Goal: Communication & Community: Participate in discussion

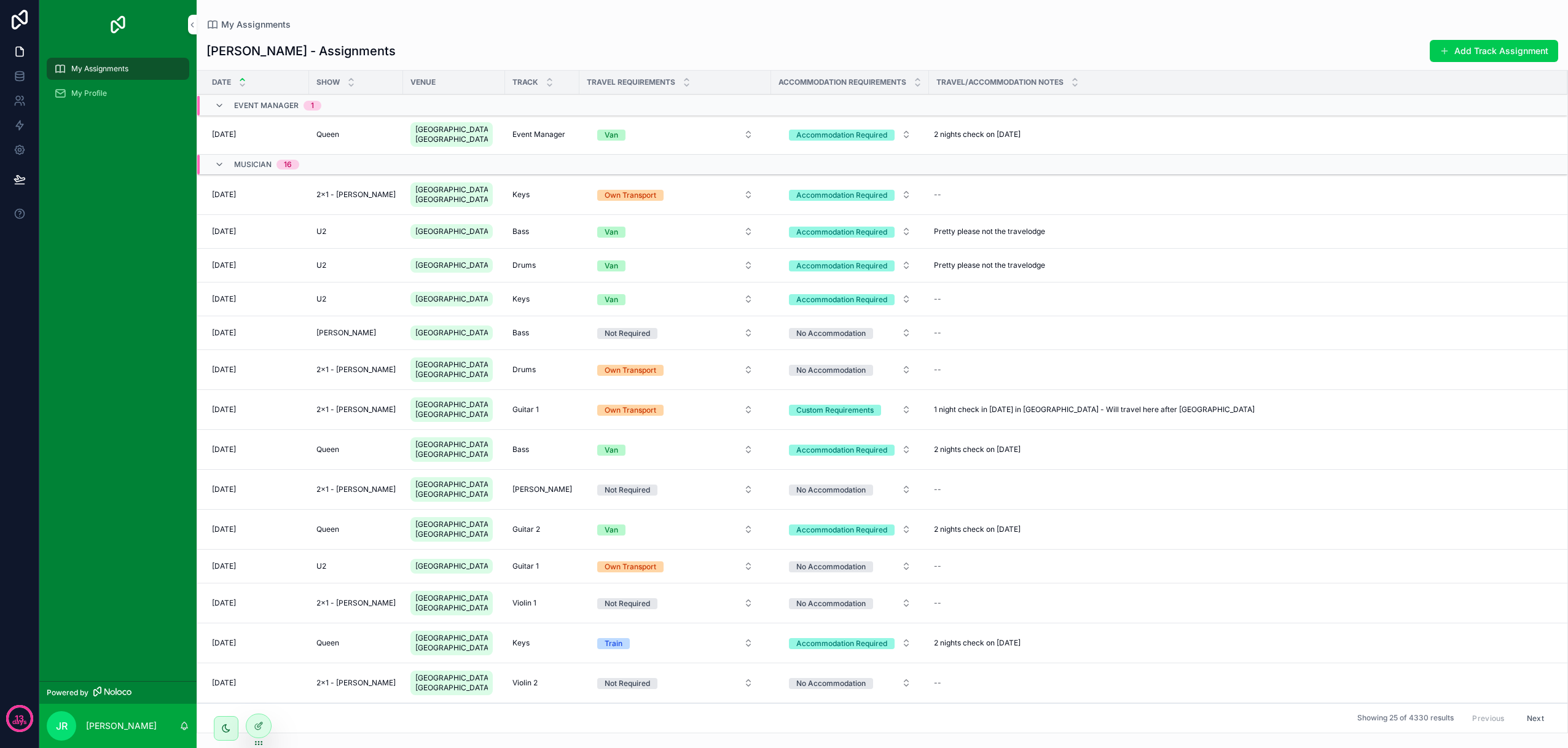
click at [355, 132] on td "Queen Queen" at bounding box center [356, 134] width 94 height 40
click at [1086, 142] on div "2 nights check on [DATE] 2 nights check on [DATE]" at bounding box center [1240, 134] width 623 height 20
click at [826, 121] on td "Accommodation Required" at bounding box center [849, 134] width 158 height 40
click at [311, 139] on td "Queen Queen" at bounding box center [356, 134] width 94 height 40
click at [319, 139] on span "Queen" at bounding box center [327, 134] width 22 height 10
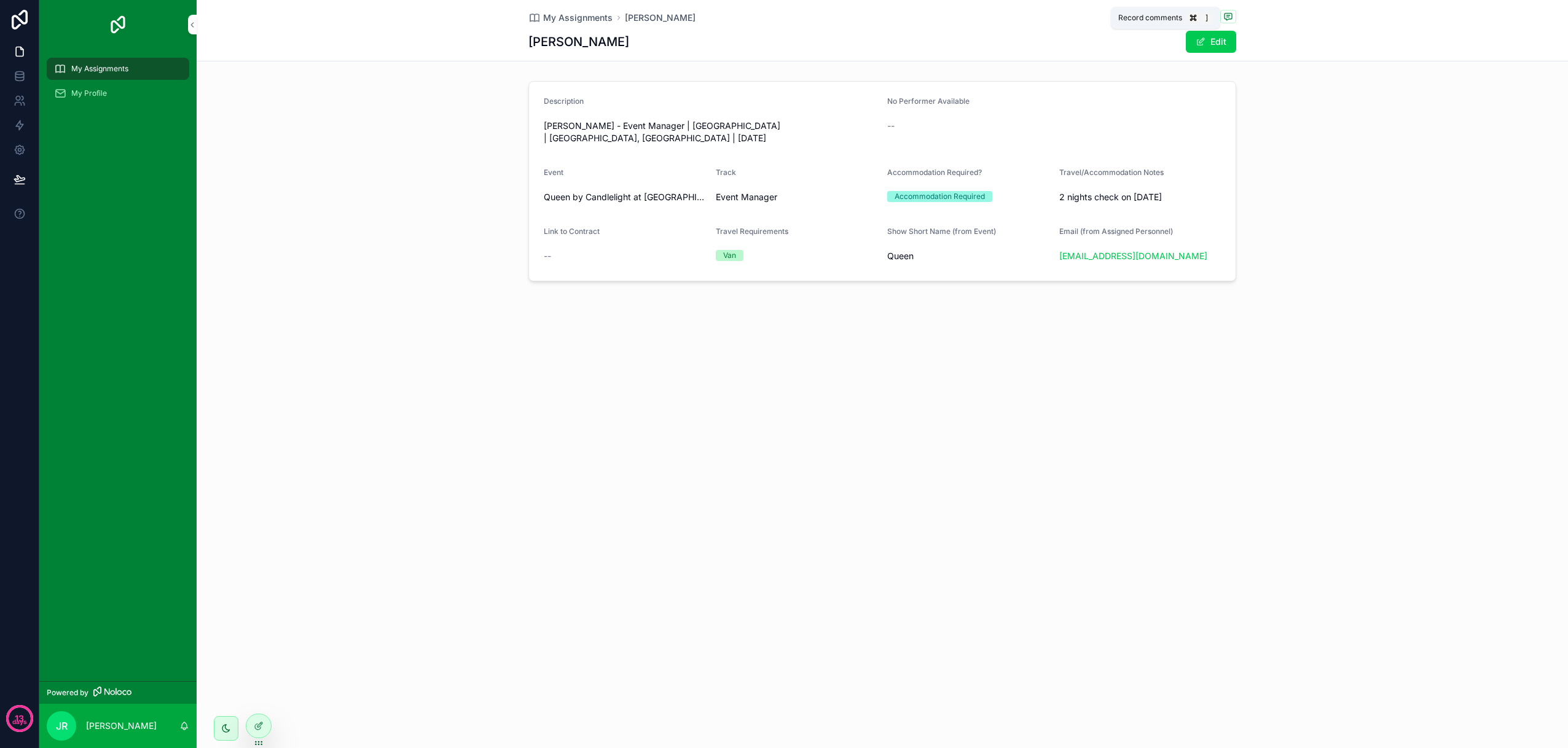
click at [1228, 15] on icon "scrollable content" at bounding box center [1227, 15] width 3 height 0
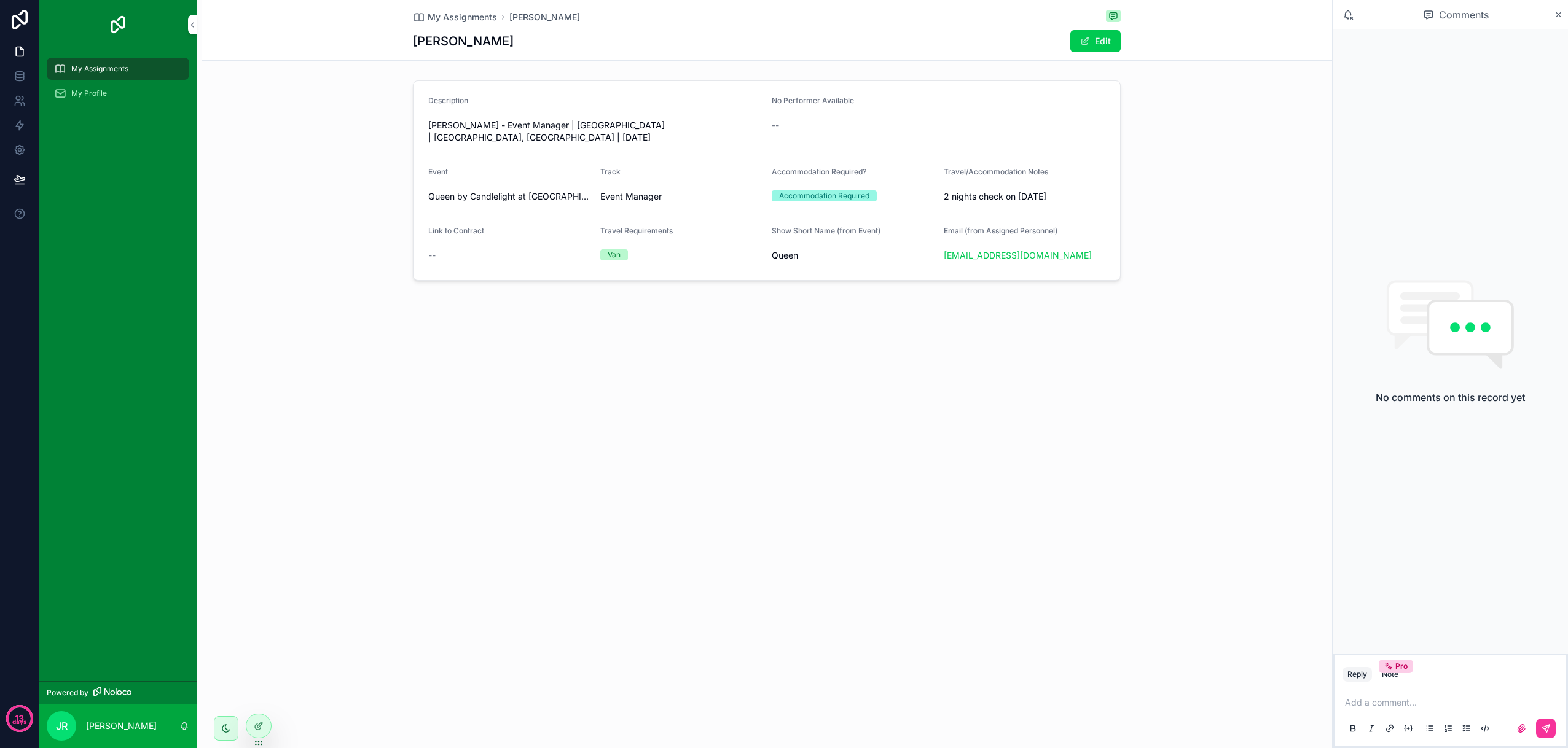
click at [892, 403] on div "My Assignments [PERSON_NAME] [PERSON_NAME] Edit Description [PERSON_NAME] - Eve…" at bounding box center [764, 374] width 1135 height 748
click at [21, 99] on icon at bounding box center [20, 101] width 13 height 13
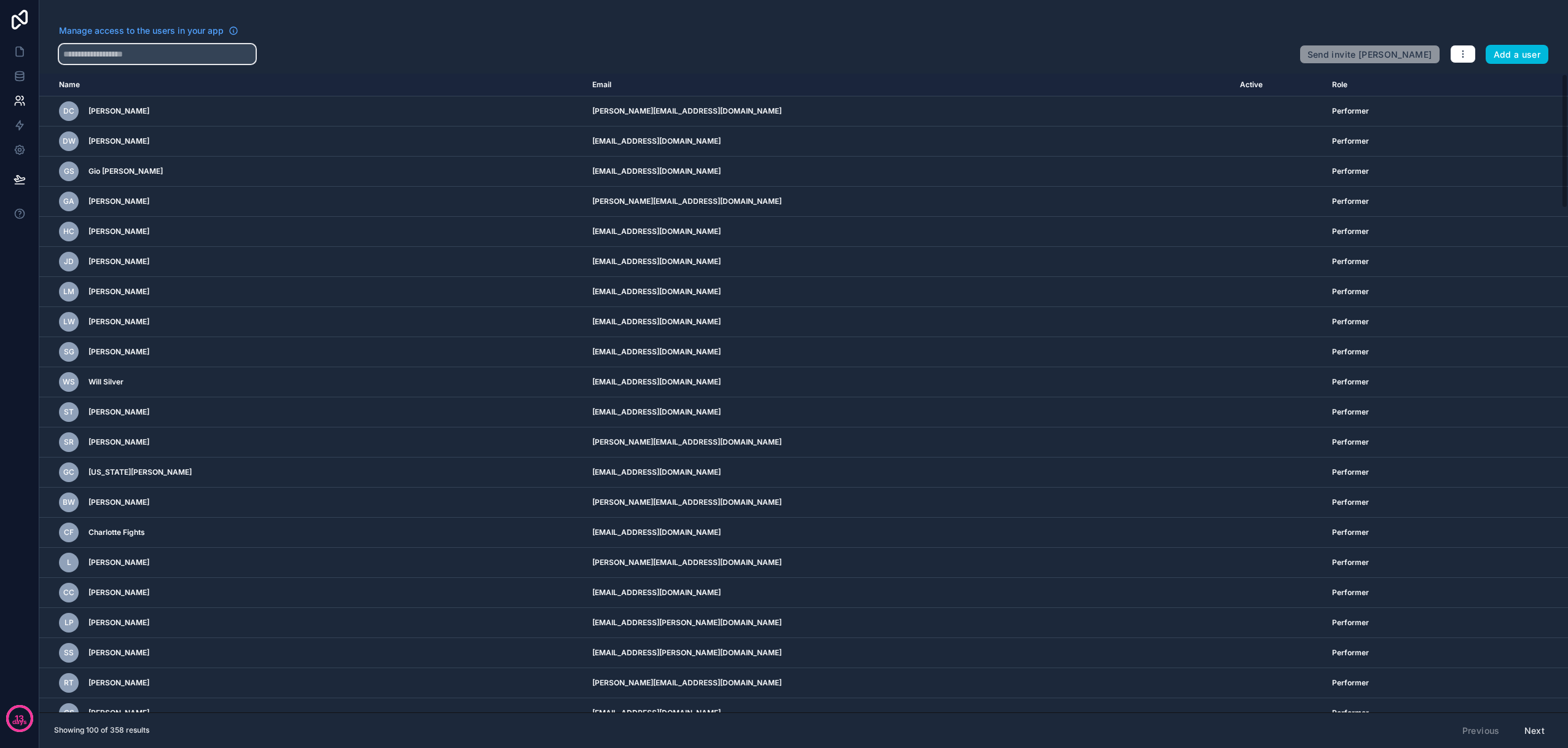
click at [173, 56] on input "text" at bounding box center [157, 54] width 197 height 20
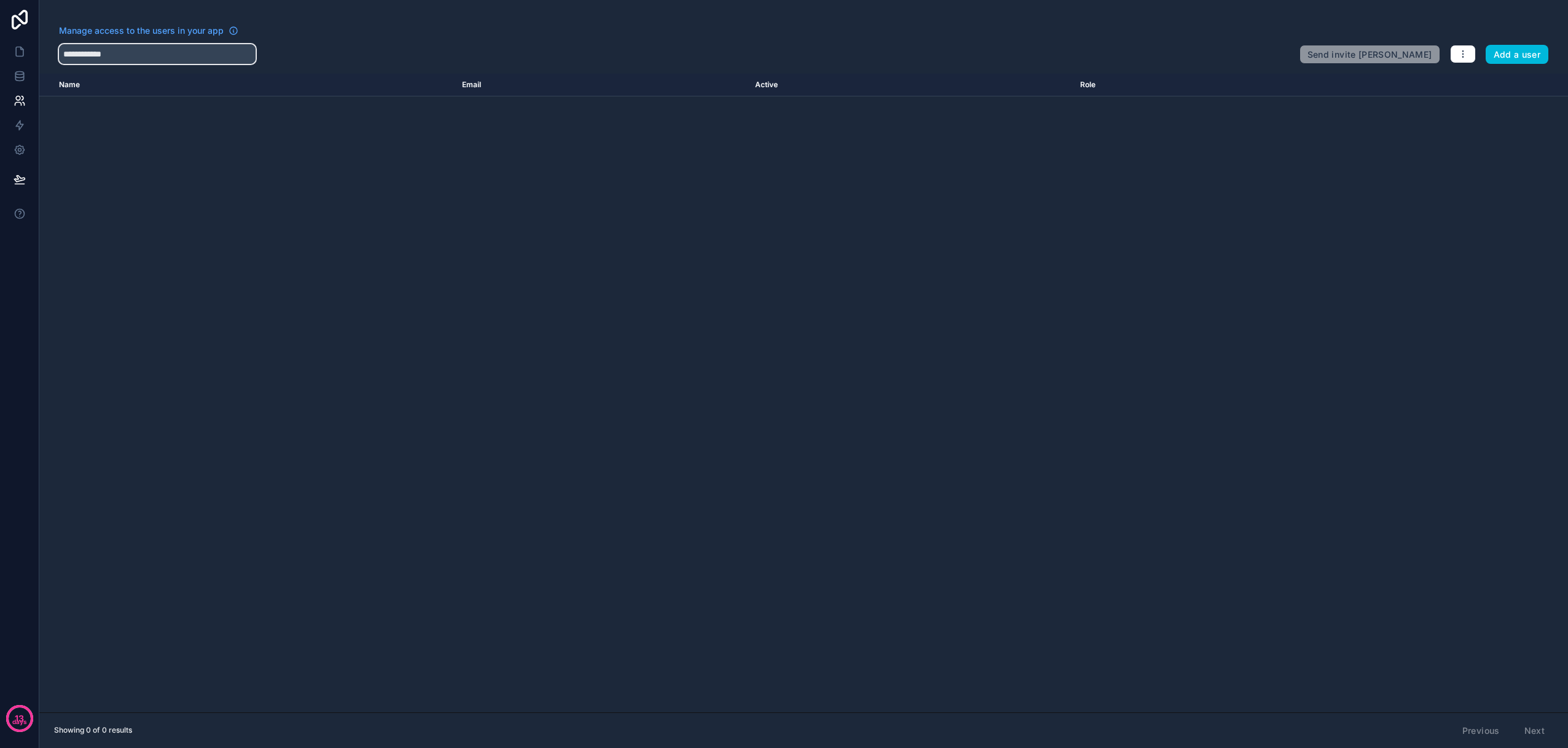
type input "**********"
click at [1471, 53] on button "button" at bounding box center [1463, 54] width 26 height 19
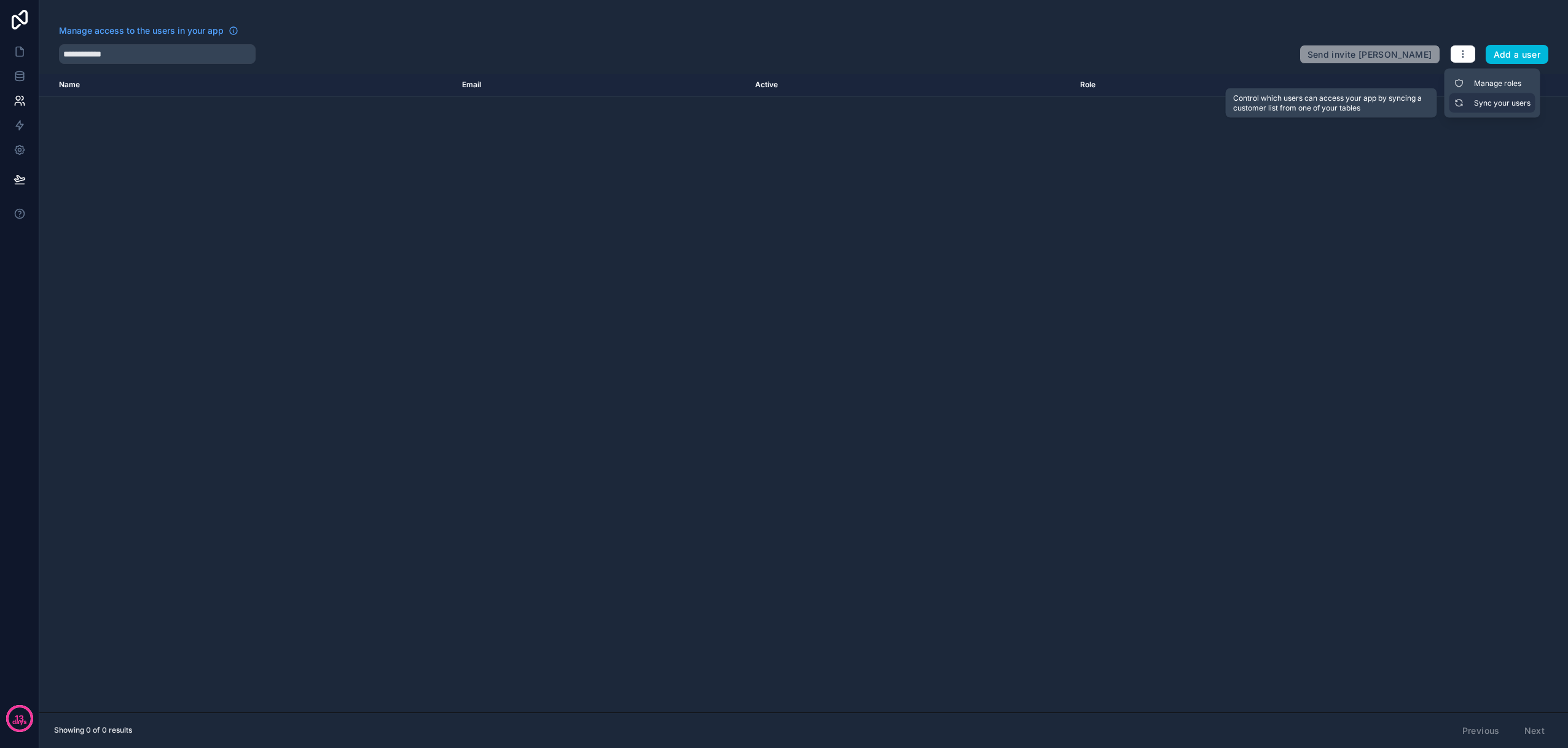
click at [1474, 108] on link "Sync your users" at bounding box center [1492, 103] width 86 height 20
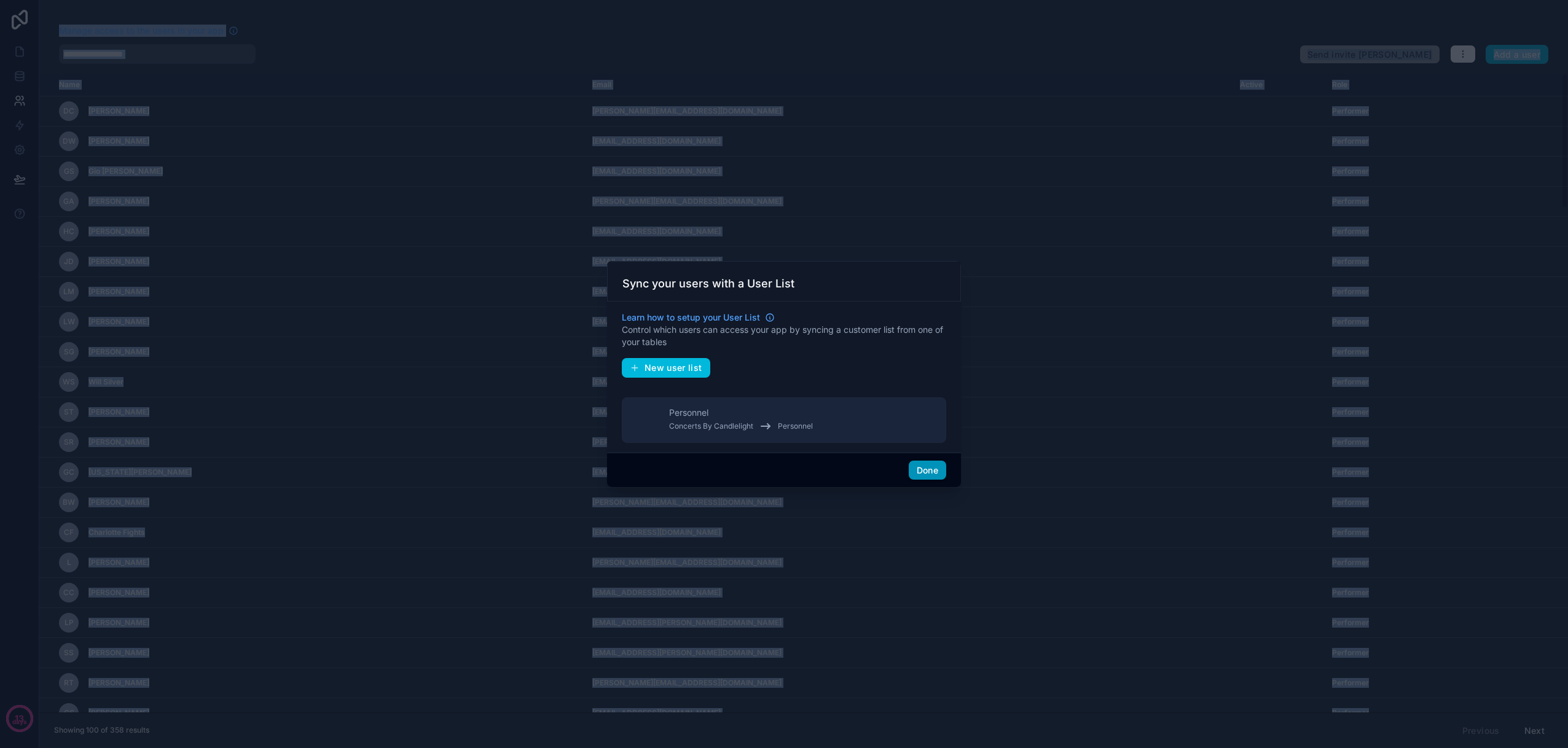
click at [918, 470] on button "Done" at bounding box center [927, 470] width 38 height 20
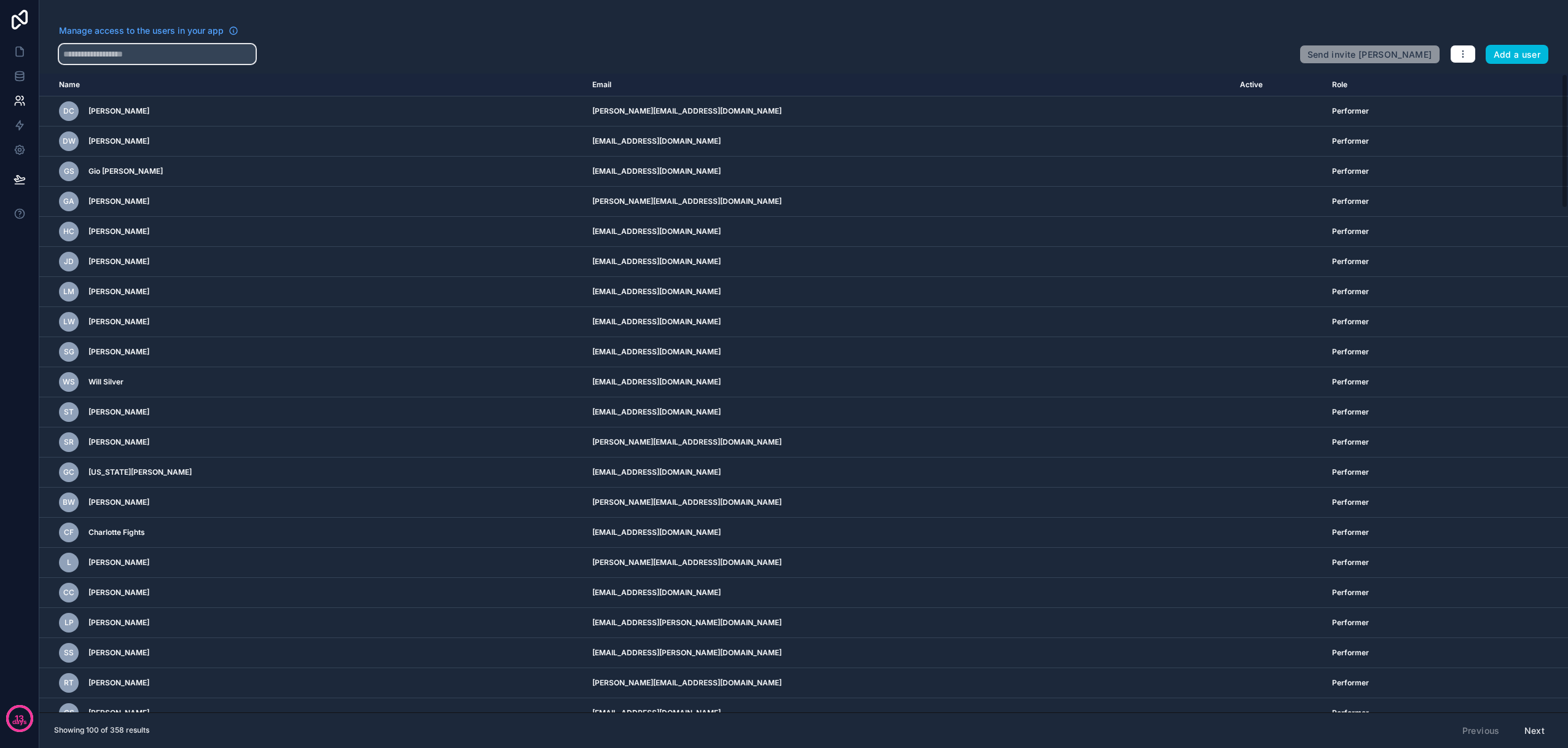
click at [161, 52] on input "text" at bounding box center [157, 54] width 197 height 20
click at [19, 73] on icon at bounding box center [19, 72] width 8 height 3
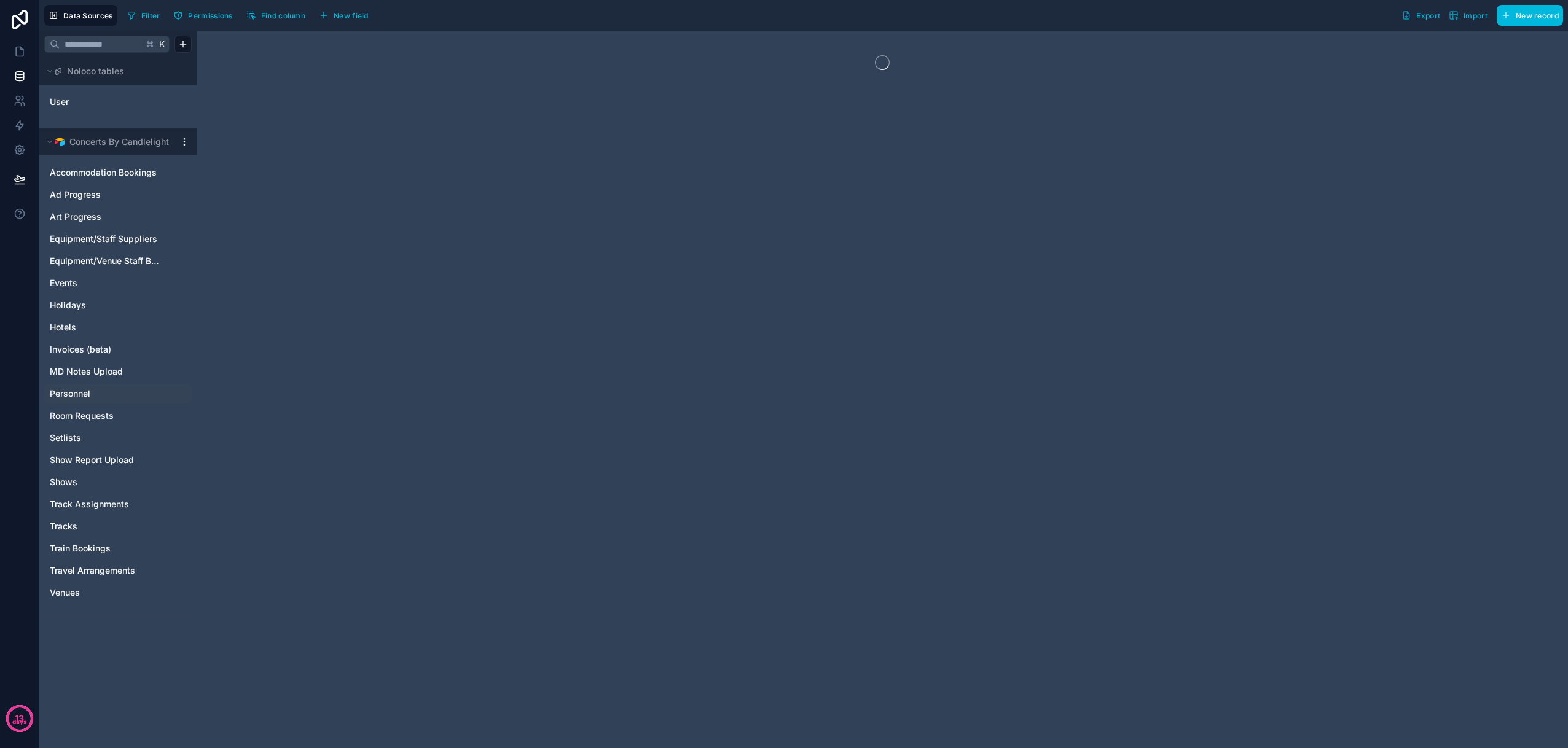
click at [89, 388] on span "Personnel" at bounding box center [70, 394] width 40 height 13
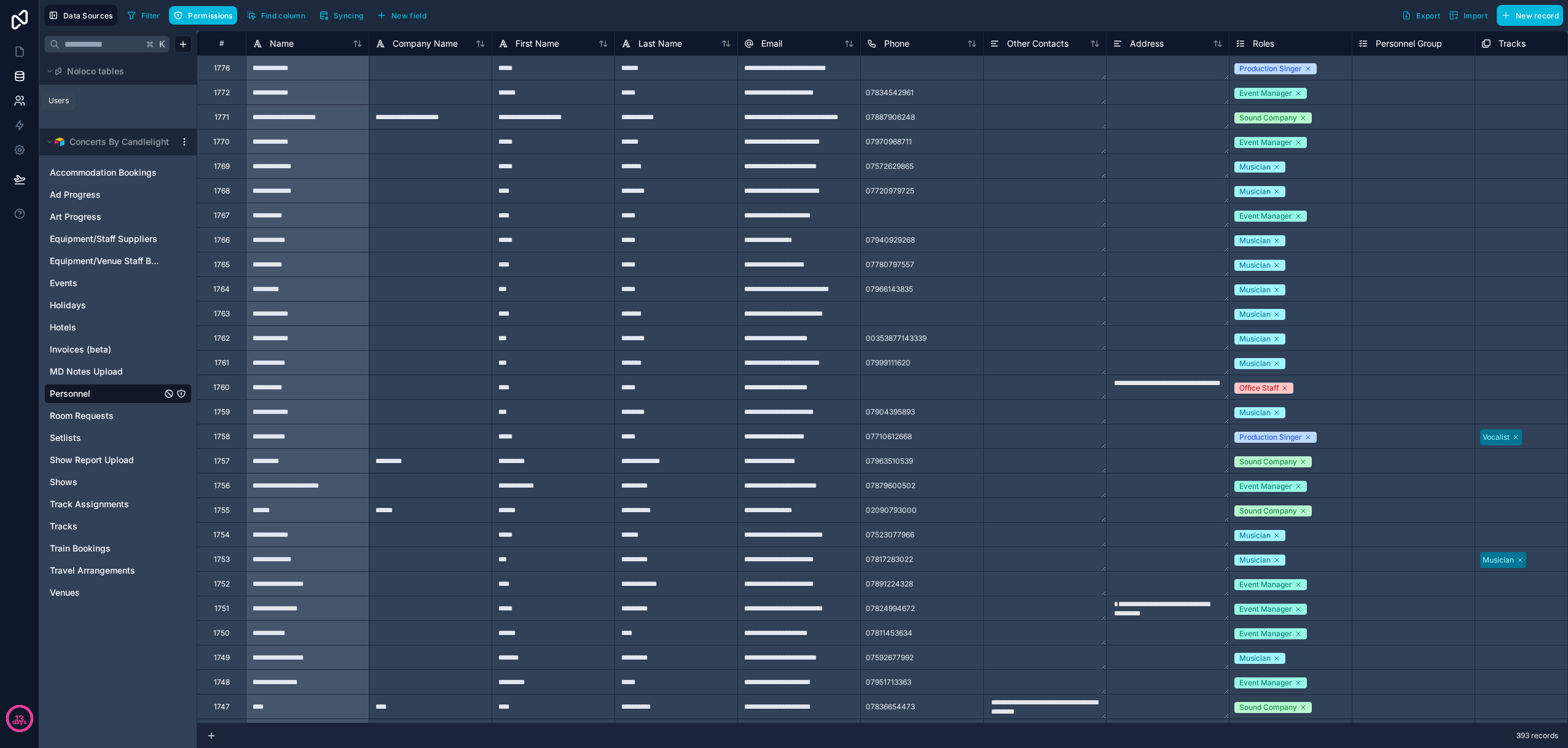
click at [12, 97] on link at bounding box center [19, 100] width 38 height 24
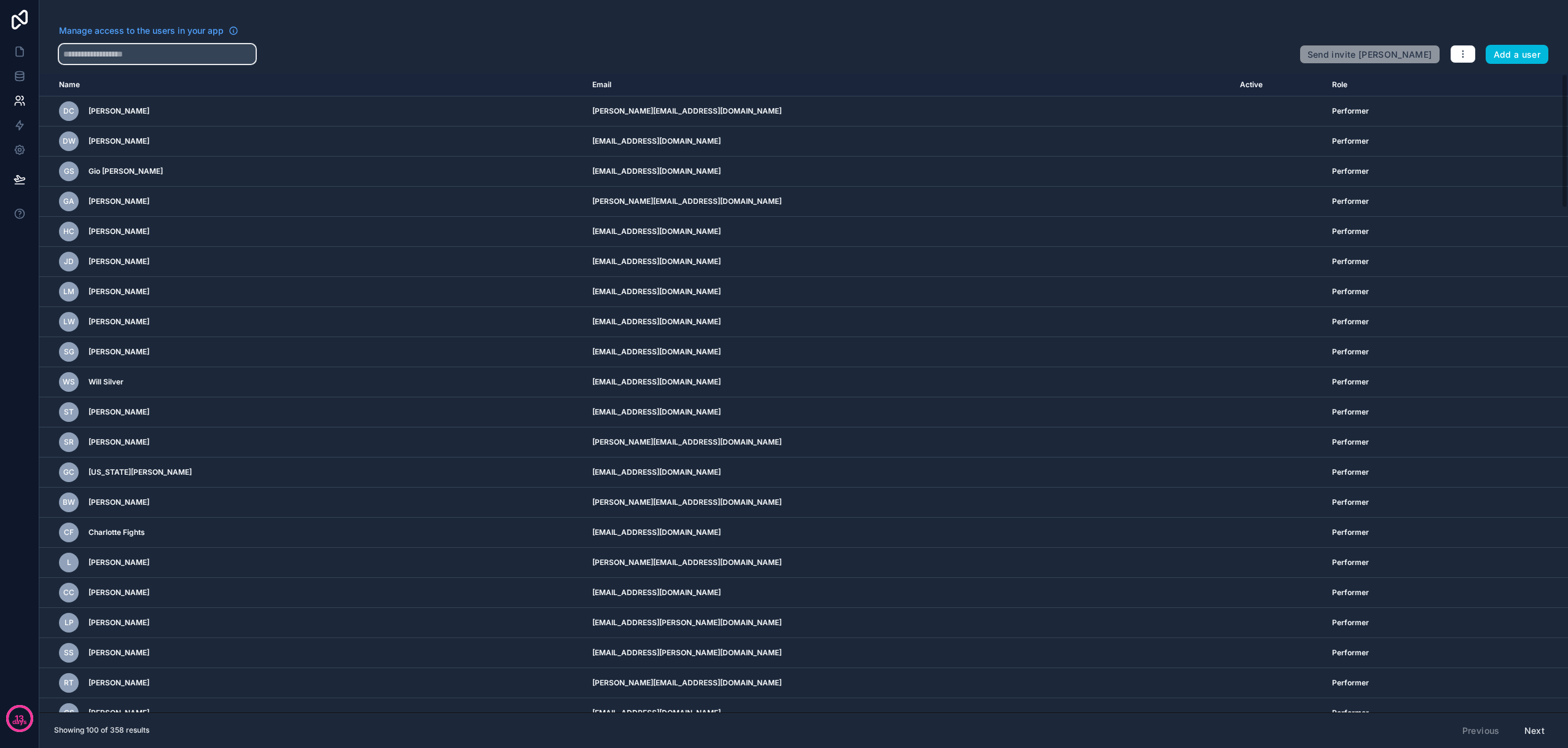
click at [107, 50] on input "text" at bounding box center [157, 54] width 197 height 20
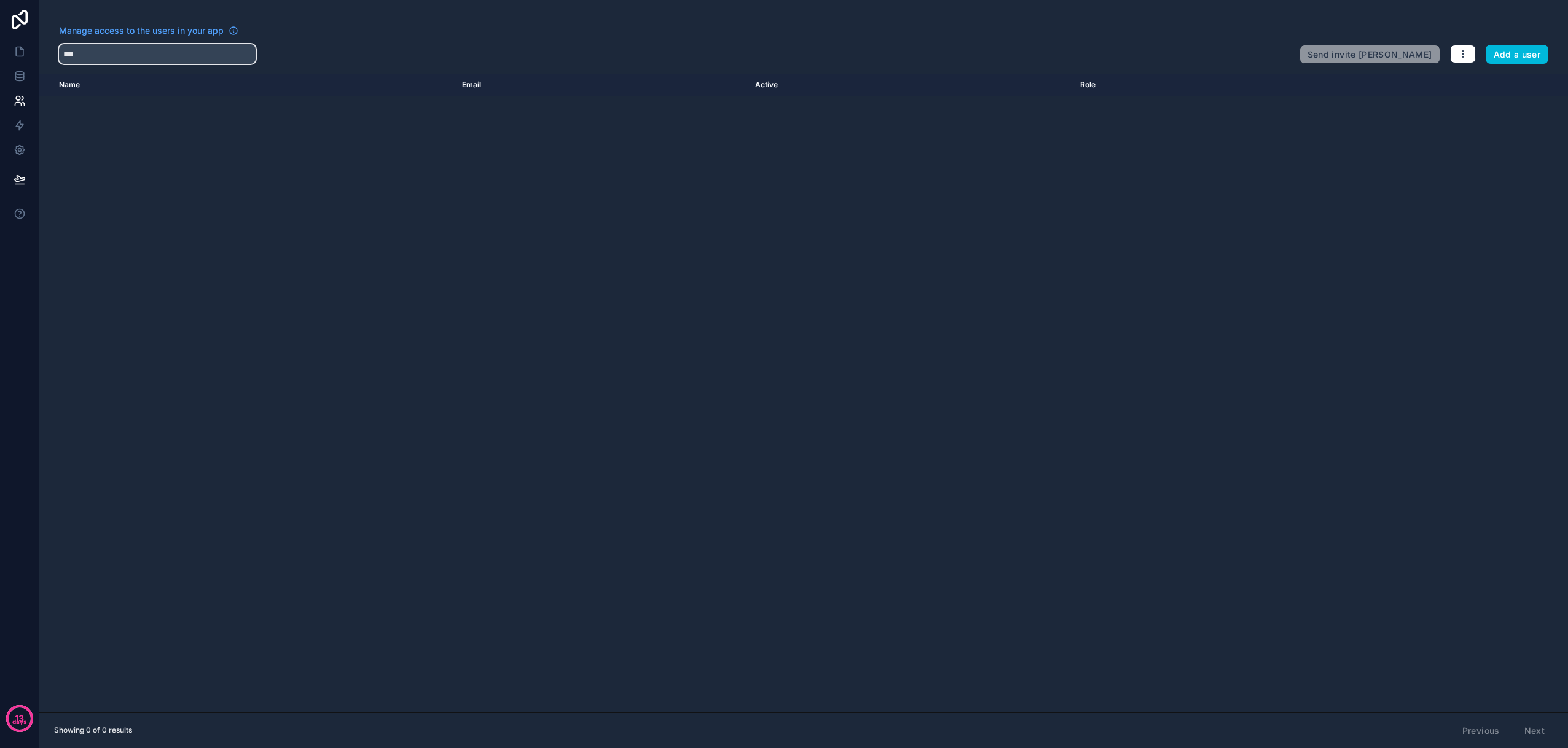
type input "*"
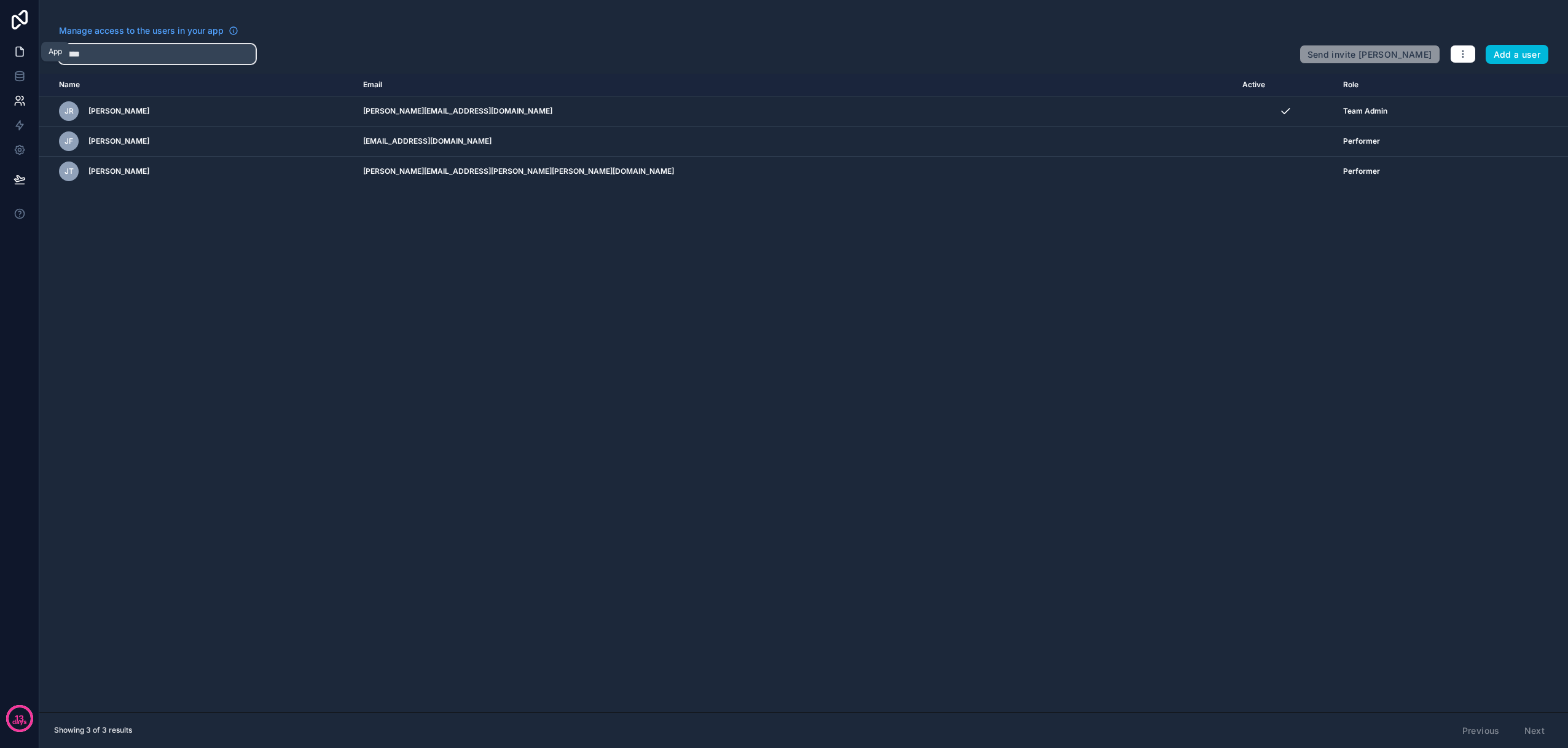
type input "*****"
click at [28, 53] on link at bounding box center [19, 51] width 38 height 24
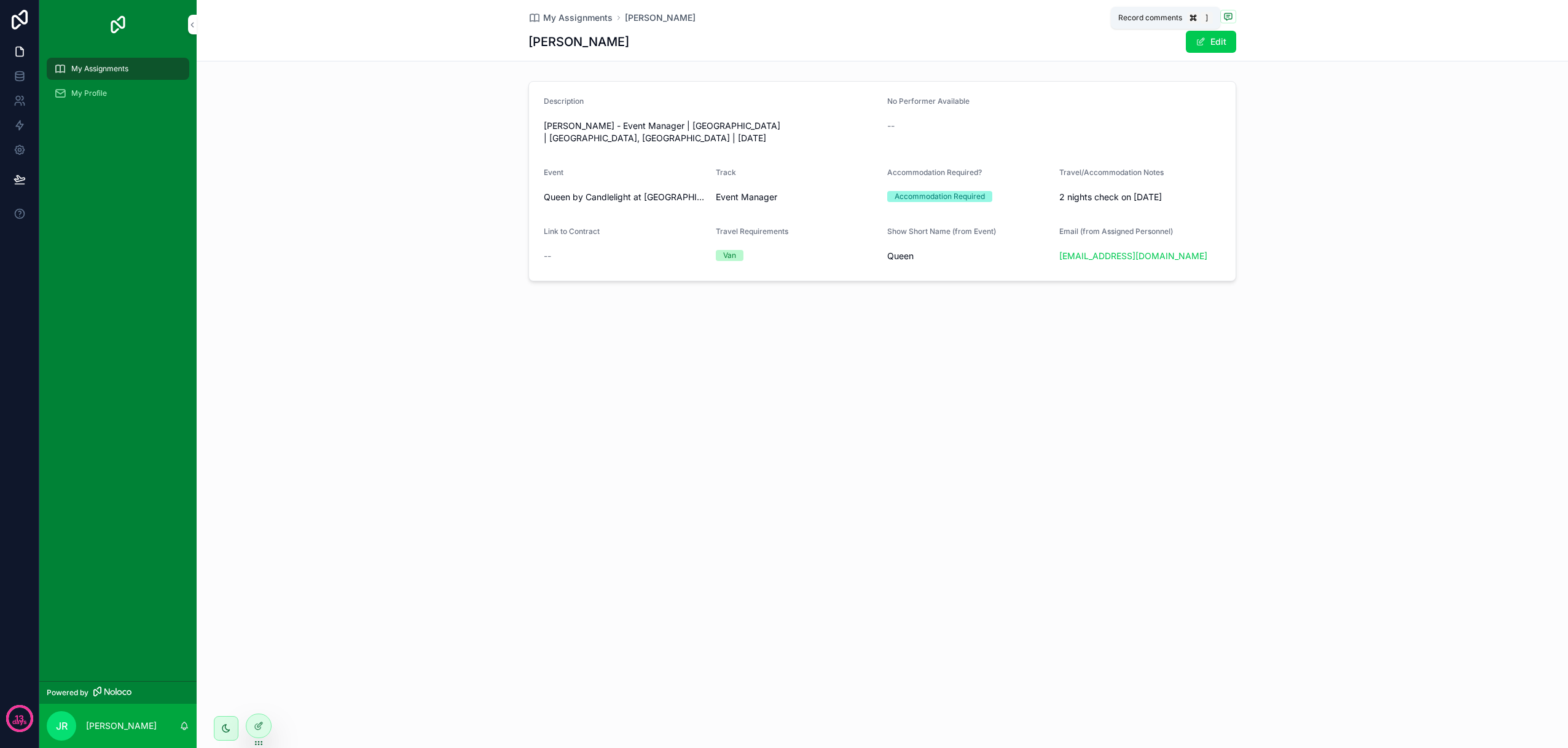
click at [1229, 15] on icon "scrollable content" at bounding box center [1227, 15] width 3 height 0
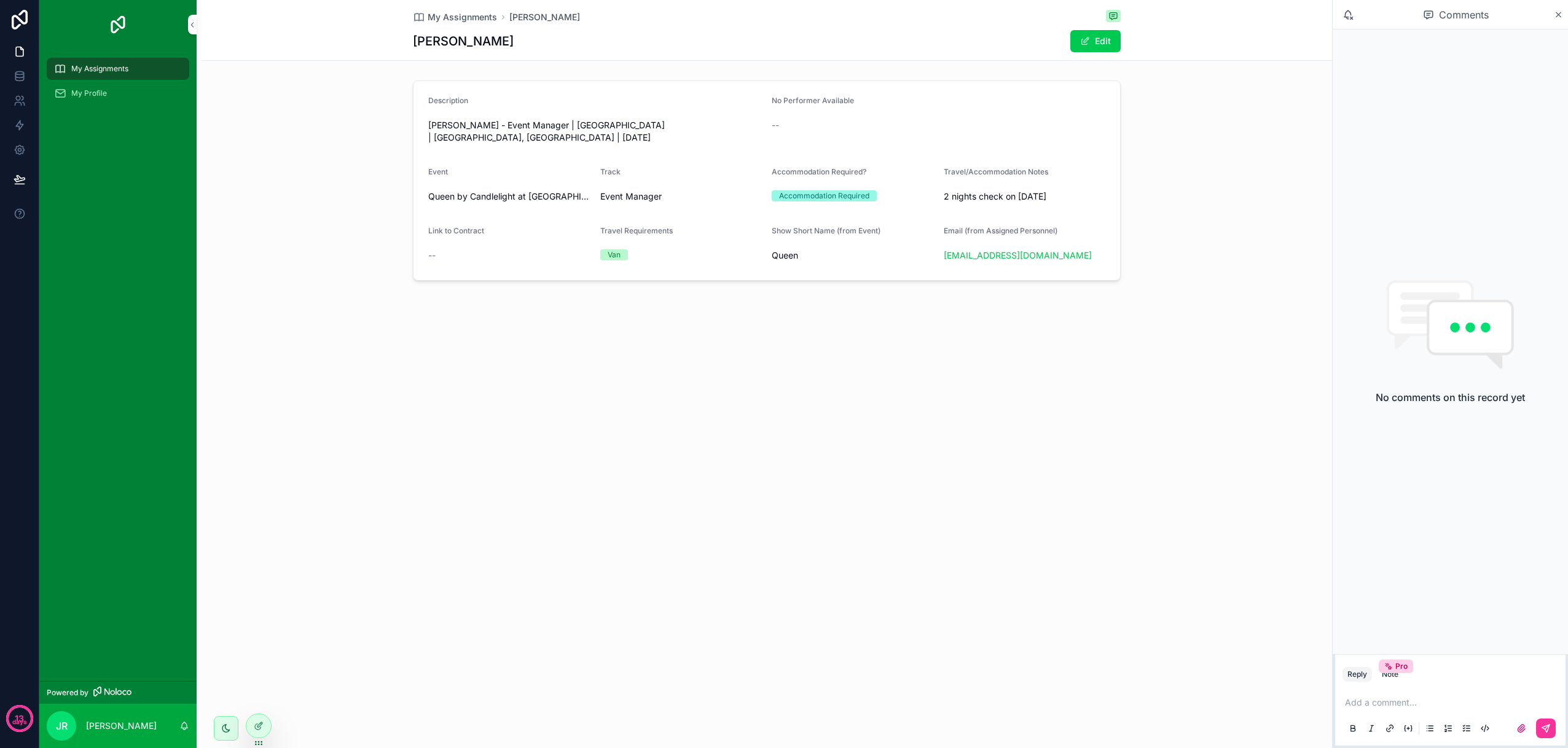
click at [1383, 704] on p "scrollable content" at bounding box center [1452, 702] width 215 height 13
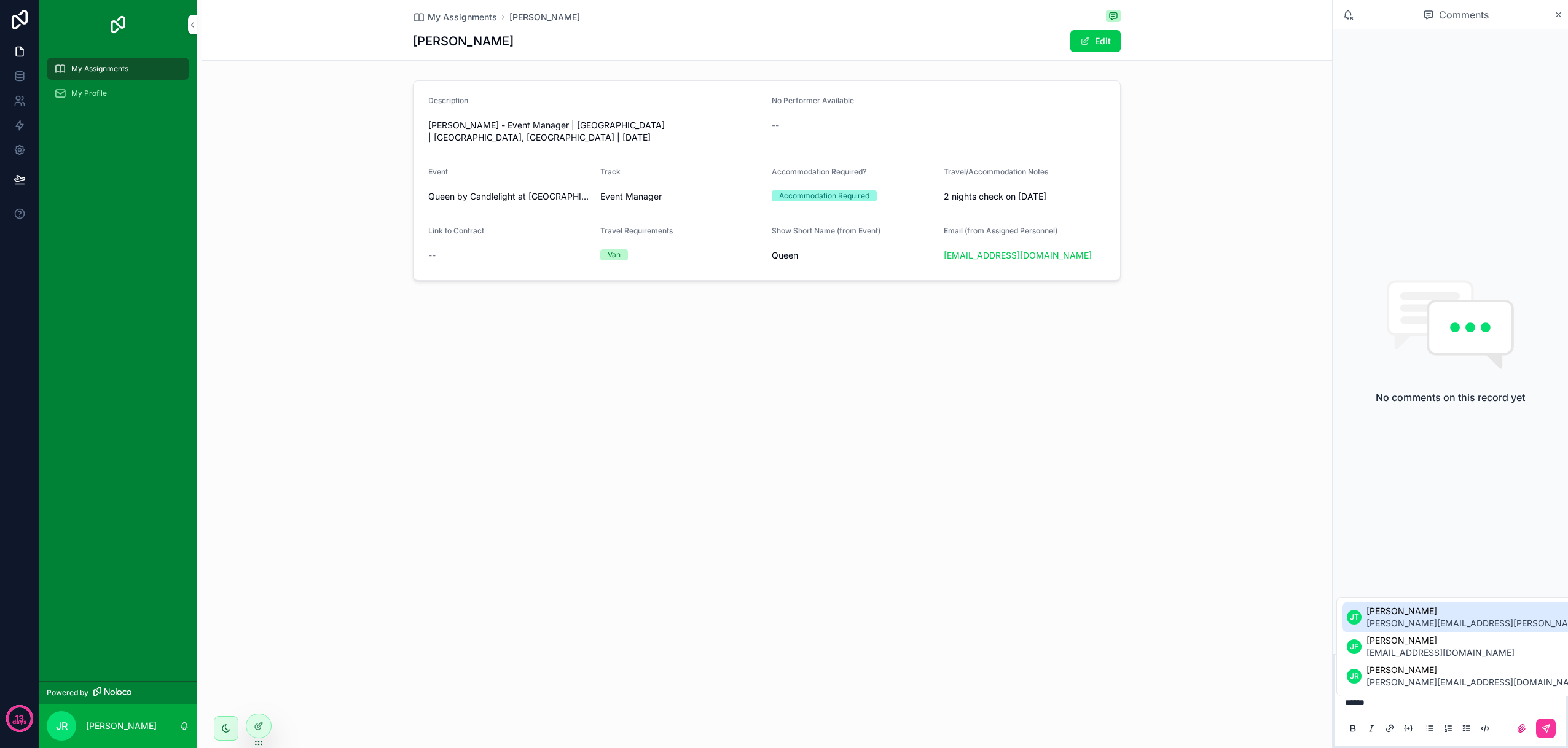
click at [1440, 620] on span "[PERSON_NAME][EMAIL_ADDRESS][PERSON_NAME][PERSON_NAME][DOMAIN_NAME]" at bounding box center [1546, 624] width 360 height 13
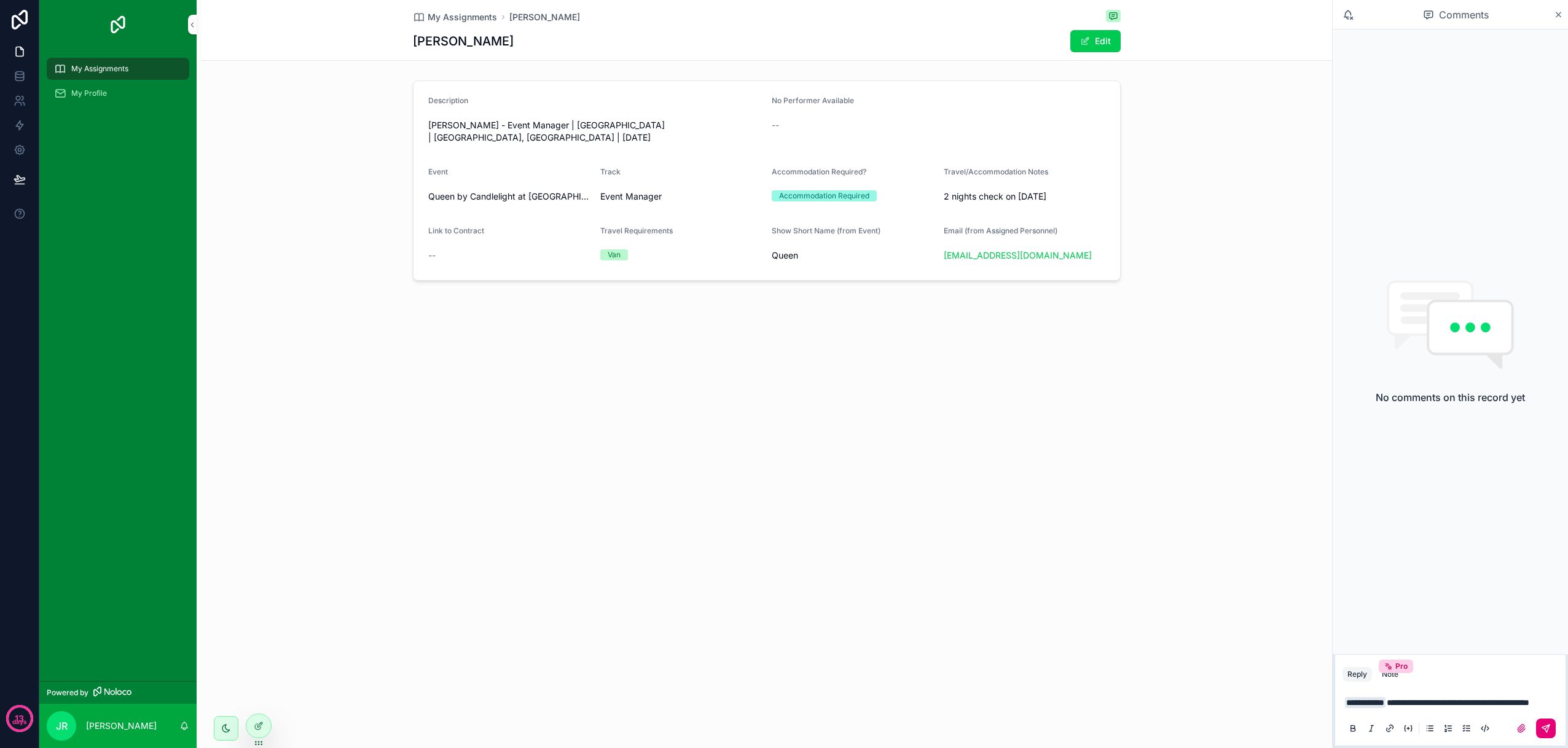
click at [1548, 729] on icon "scrollable content" at bounding box center [1545, 727] width 10 height 10
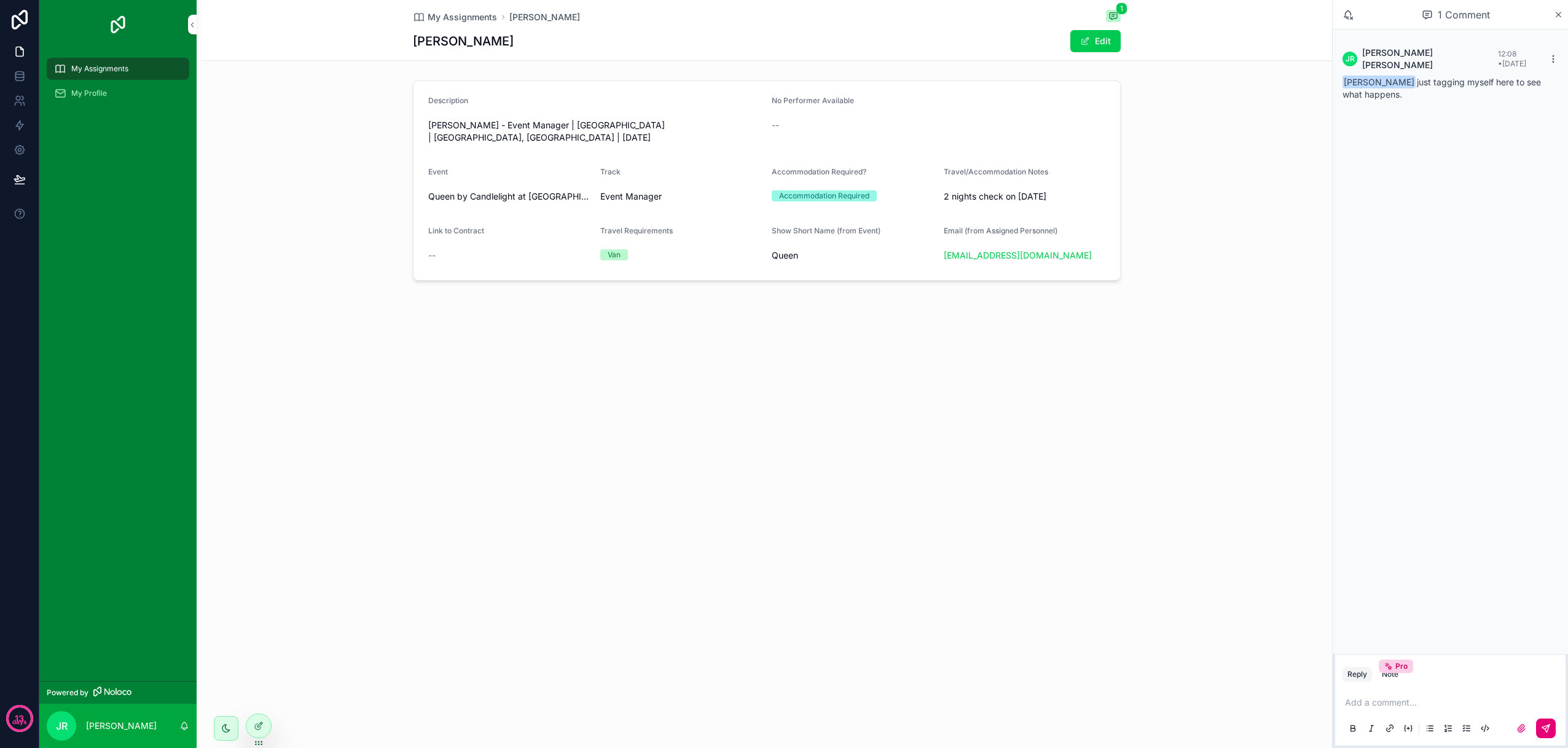
click at [1552, 55] on icon "scrollable content" at bounding box center [1553, 58] width 10 height 10
click at [1527, 32] on span "Delete comment" at bounding box center [1530, 31] width 58 height 10
click at [111, 66] on span "My Assignments" at bounding box center [100, 68] width 57 height 10
